Goal: Book appointment/travel/reservation

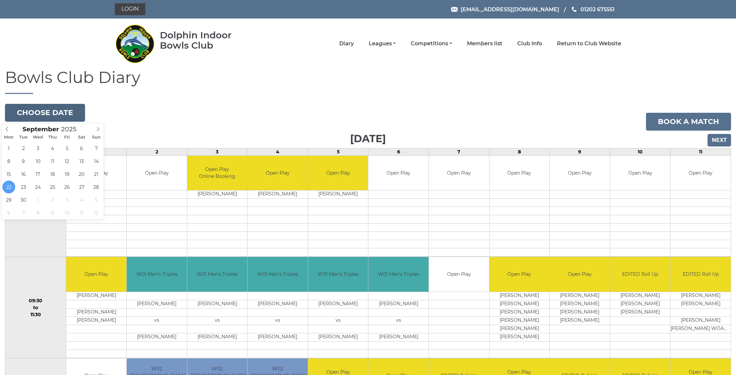
click at [45, 117] on button "Choose date" at bounding box center [45, 113] width 80 height 18
type input "[DATE]"
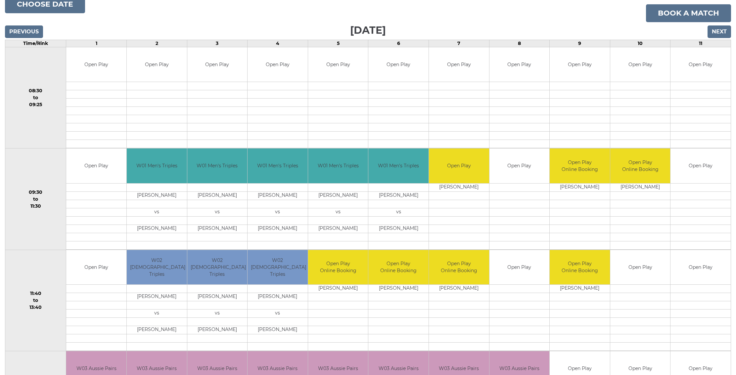
scroll to position [109, 0]
click at [18, 3] on button "Choose date" at bounding box center [45, 4] width 80 height 18
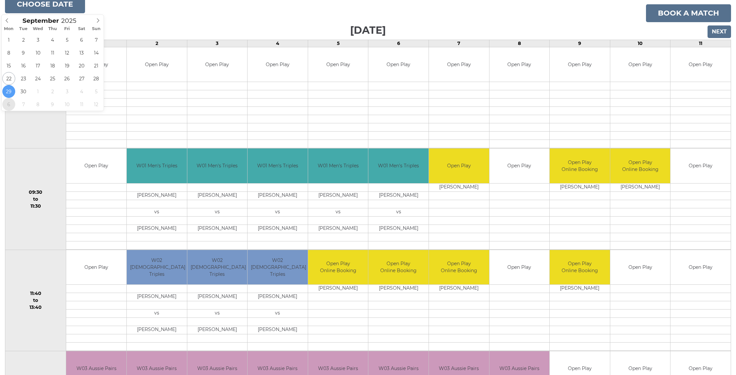
type input "2025-10-06"
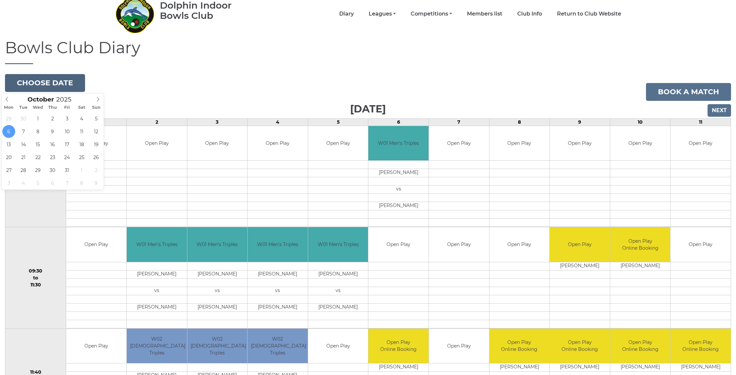
scroll to position [29, 0]
click at [37, 85] on button "Choose date" at bounding box center [45, 83] width 80 height 18
type input "2025-10-13"
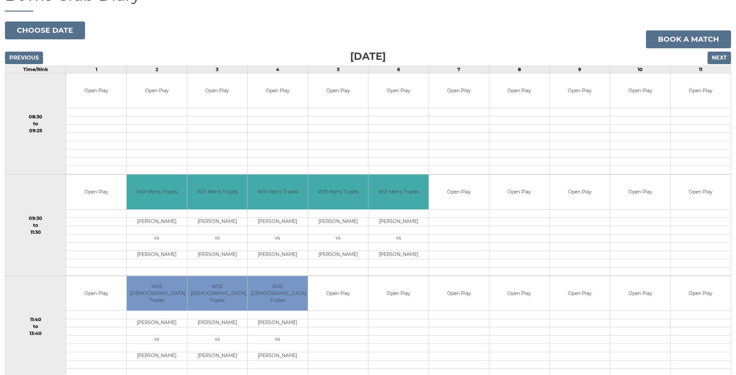
scroll to position [82, 0]
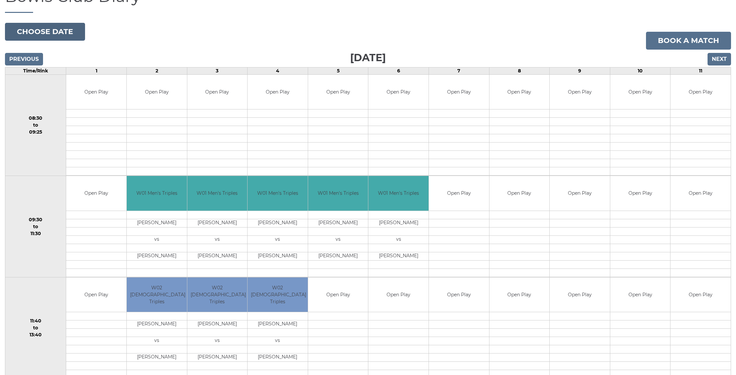
click at [35, 33] on button "Choose date" at bounding box center [45, 32] width 80 height 18
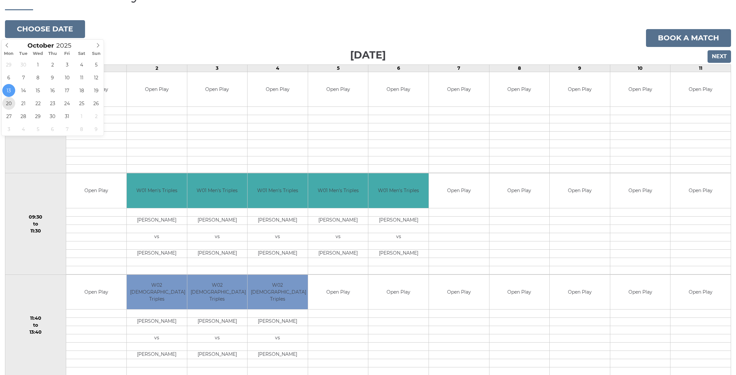
scroll to position [84, 0]
type input "2025-10-20"
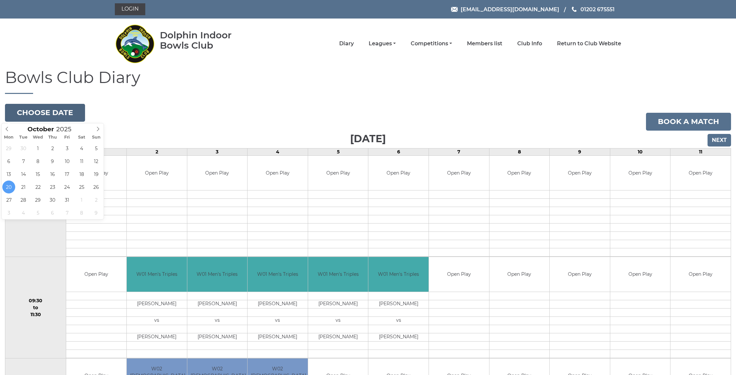
click at [32, 110] on button "Choose date" at bounding box center [45, 113] width 80 height 18
type input "[DATE]"
click at [49, 105] on button "Choose date" at bounding box center [45, 113] width 80 height 18
click at [8, 128] on icon at bounding box center [7, 129] width 5 height 5
type input "[DATE]"
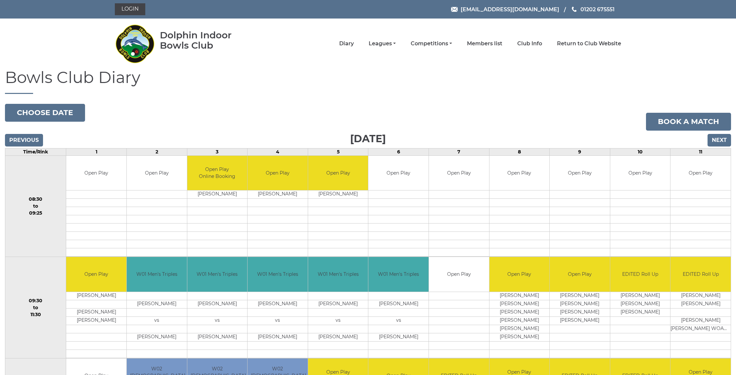
click at [727, 140] on input "Next" at bounding box center [719, 140] width 23 height 13
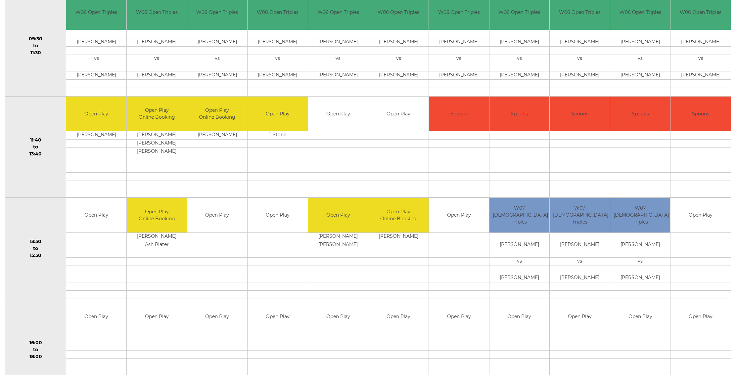
scroll to position [273, 0]
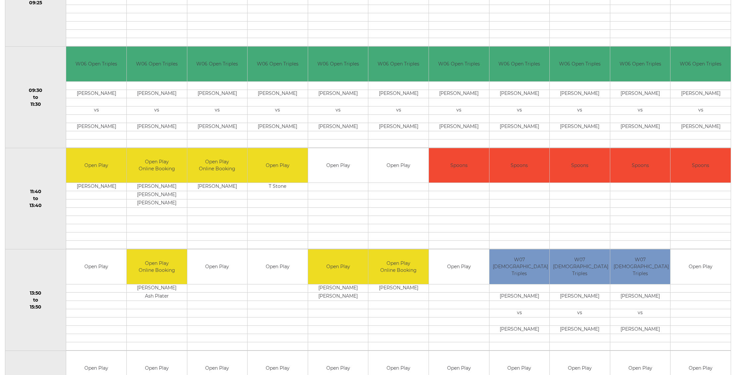
scroll to position [226, 0]
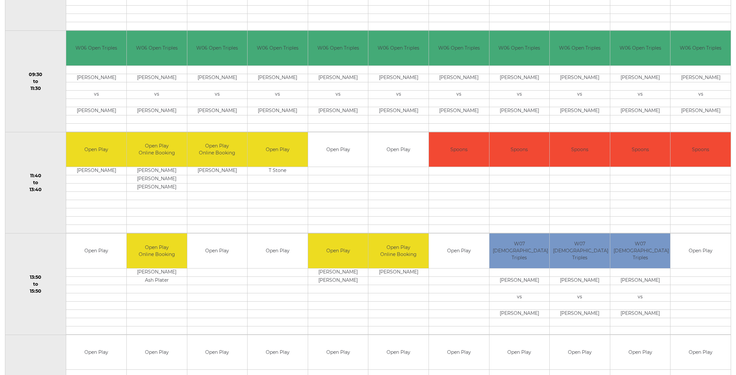
click at [314, 260] on td "Open Play" at bounding box center [338, 251] width 60 height 35
